Goal: Find specific page/section: Find specific page/section

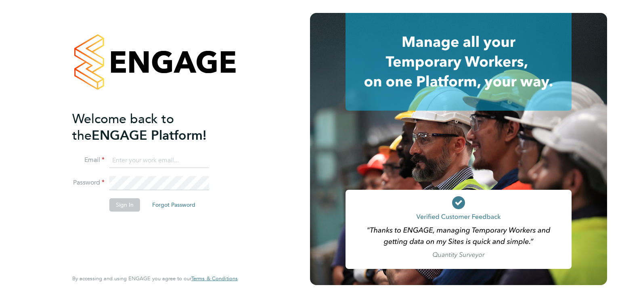
type input "[EMAIL_ADDRESS][DOMAIN_NAME]"
click at [128, 206] on button "Sign In" at bounding box center [124, 204] width 31 height 13
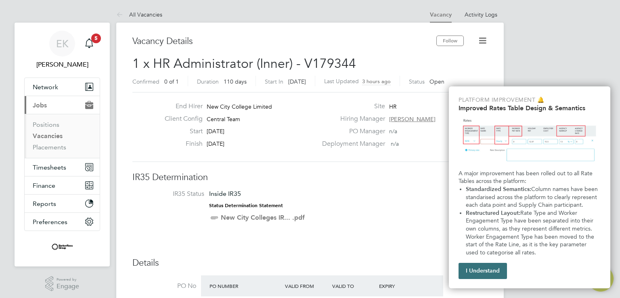
click at [482, 272] on button "I Understand" at bounding box center [483, 271] width 48 height 16
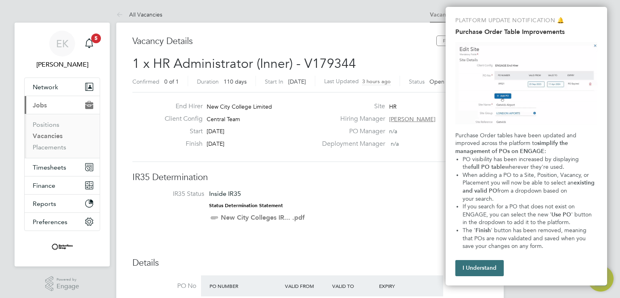
click at [483, 271] on button "I Understand" at bounding box center [480, 268] width 48 height 16
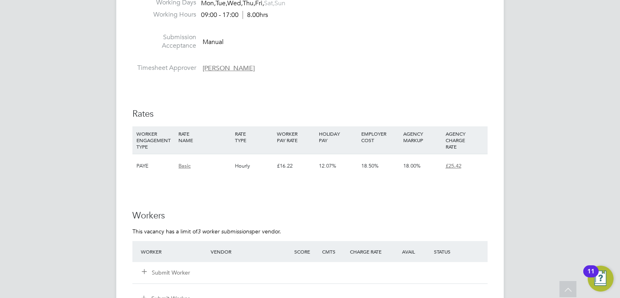
scroll to position [906, 0]
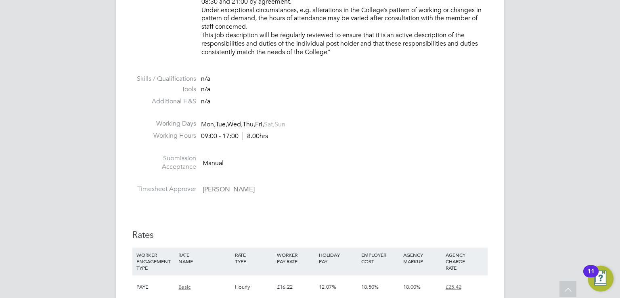
click at [333, 154] on li "Submission Acceptance Manual" at bounding box center [309, 164] width 355 height 21
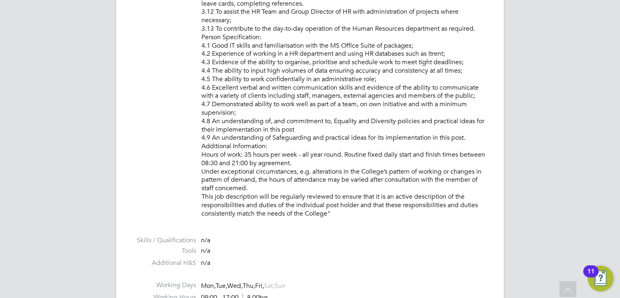
scroll to position [704, 0]
